Goal: Check status: Check status

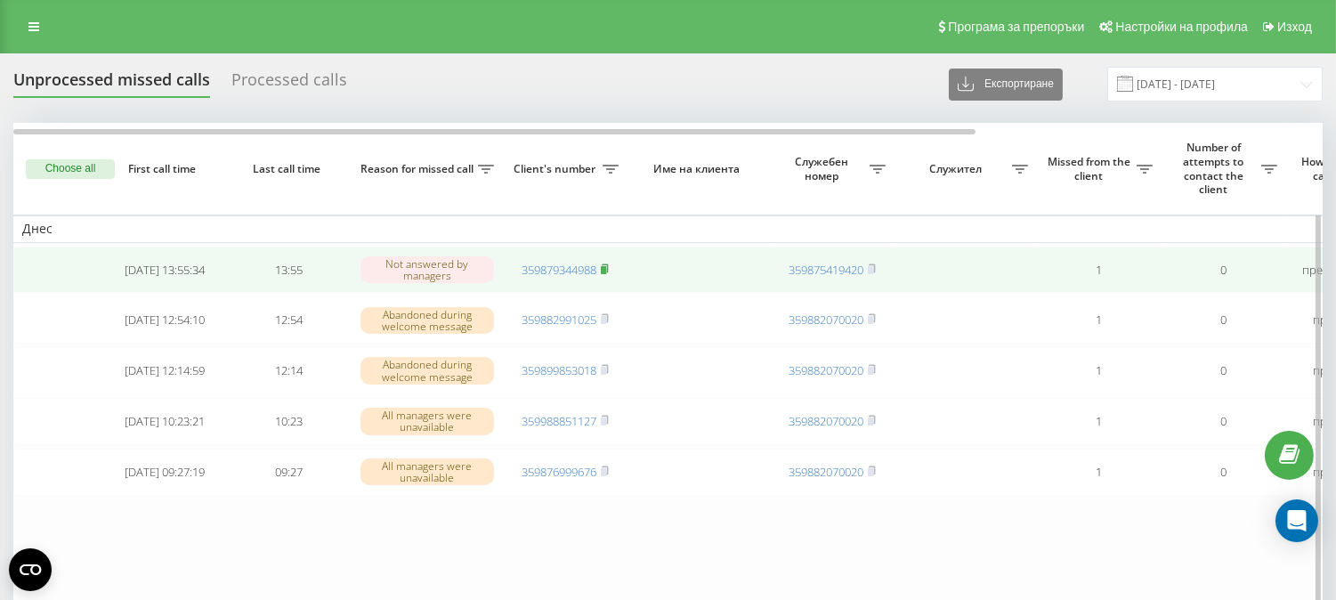
click at [609, 270] on icon at bounding box center [605, 269] width 8 height 11
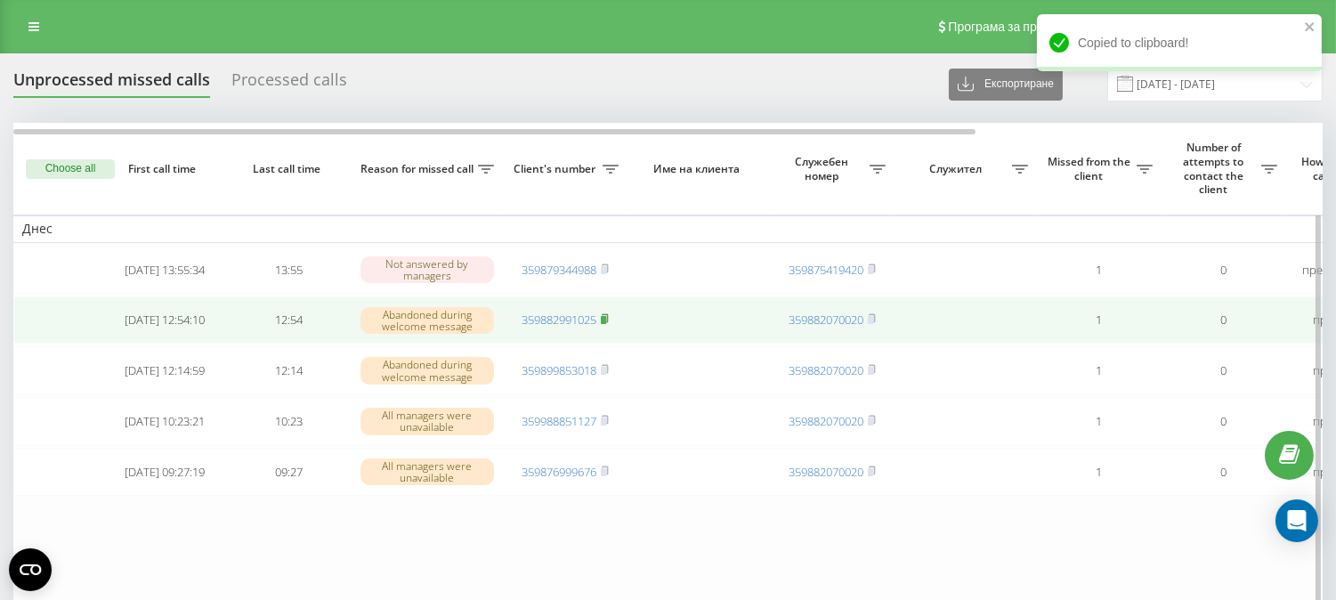
click at [608, 322] on icon at bounding box center [605, 318] width 6 height 8
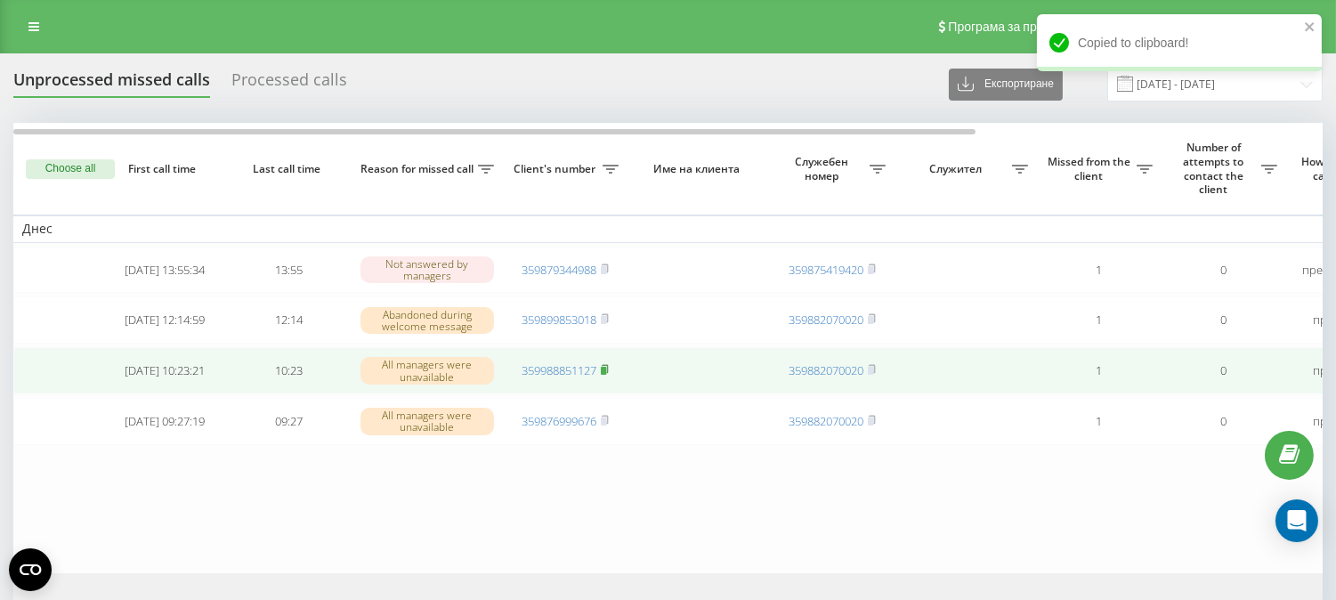
click at [606, 375] on rect at bounding box center [603, 371] width 5 height 8
